Goal: Task Accomplishment & Management: Use online tool/utility

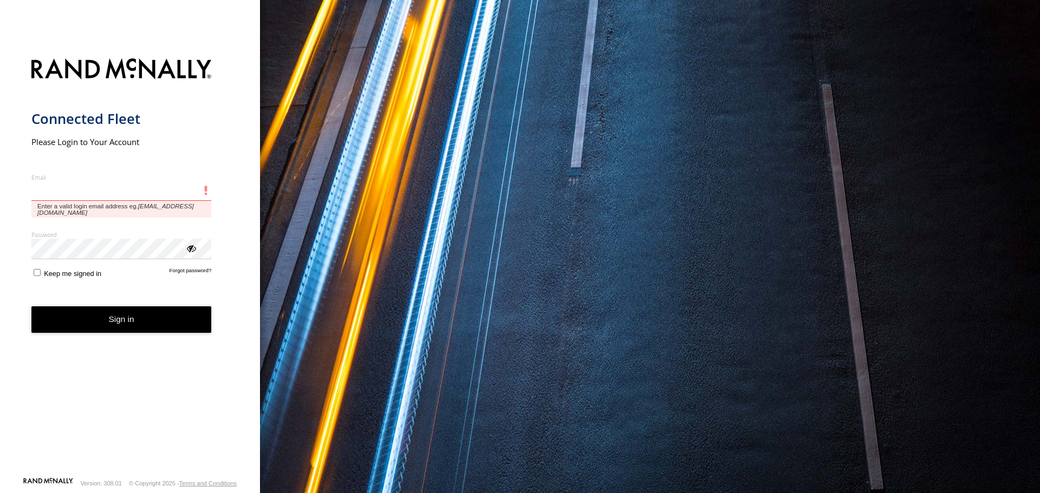
click at [123, 185] on input "Email" at bounding box center [121, 190] width 180 height 19
paste input "**********"
type input "**********"
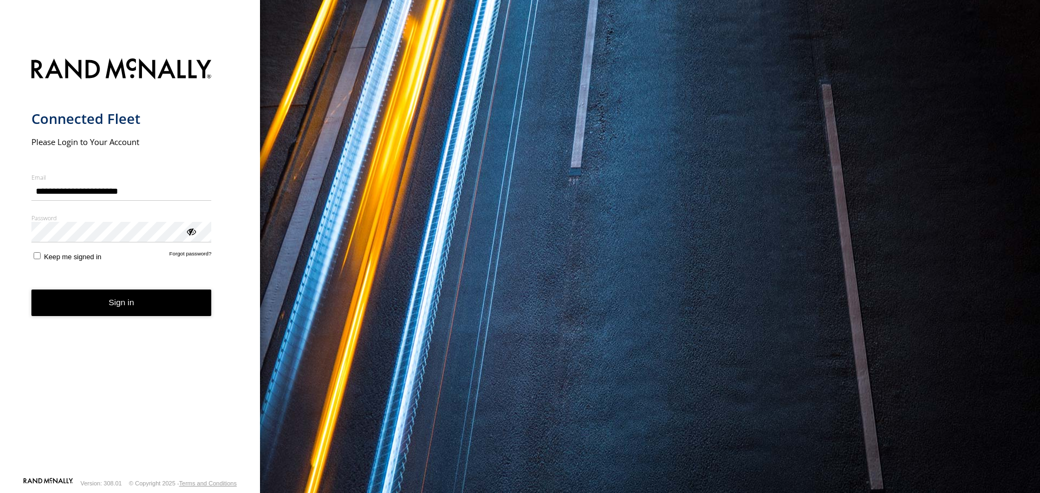
click at [107, 308] on button "Sign in" at bounding box center [121, 303] width 180 height 27
